Goal: Task Accomplishment & Management: Use online tool/utility

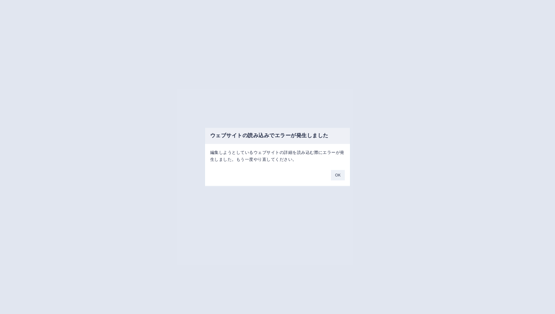
click at [334, 61] on div "ウェブサイトの読み込みでエラーが発生しました 編集しようとしているウェブサイトの詳細を読み込む際にエラーが発生しました。もう一度やり直してください。 OK" at bounding box center [277, 157] width 555 height 314
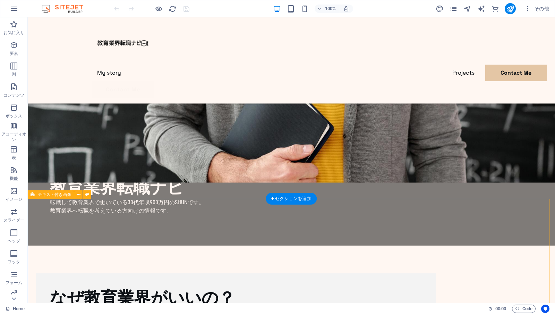
scroll to position [109, 0]
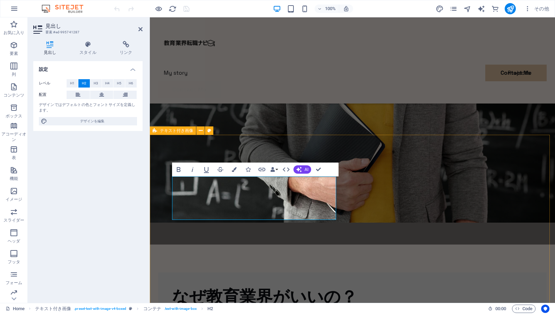
scroll to position [176, 0]
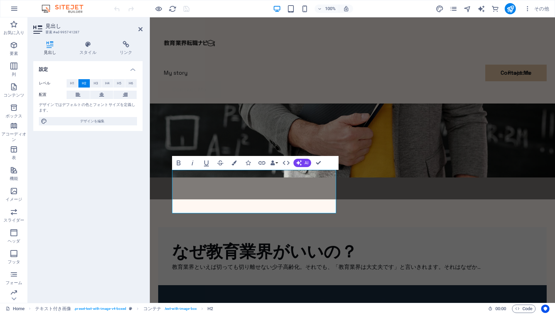
click at [46, 223] on div "設定 レベル H1 H2 H3 H4 H5 H6 配置 デザインではデフォルトの色とフォントサイズを定義します。 デザインを編集" at bounding box center [87, 179] width 109 height 236
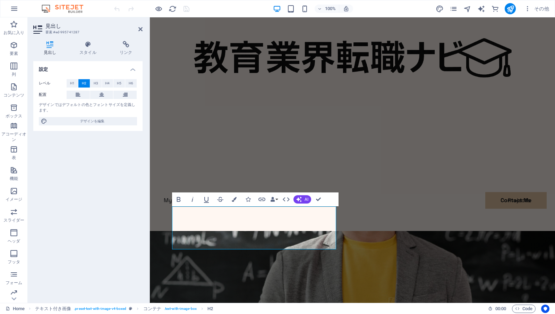
scroll to position [140, 0]
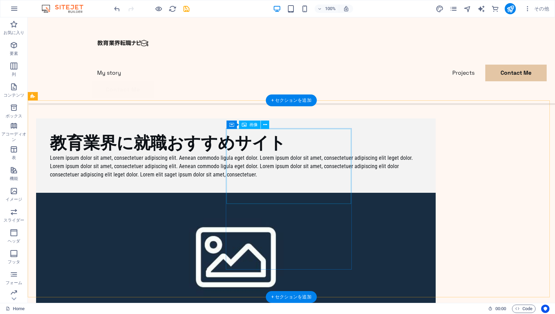
scroll to position [537, 0]
